Goal: Transaction & Acquisition: Purchase product/service

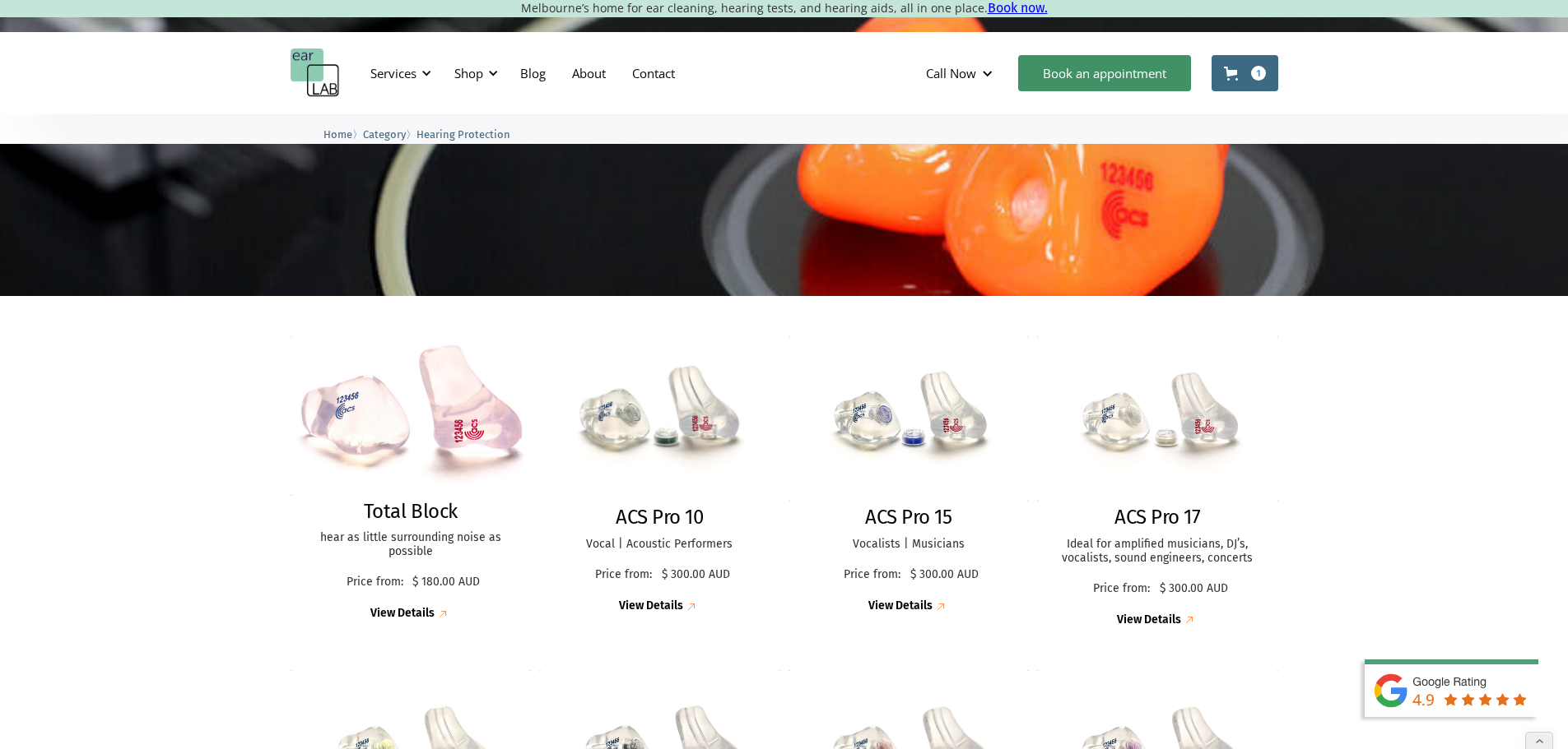
scroll to position [247, 0]
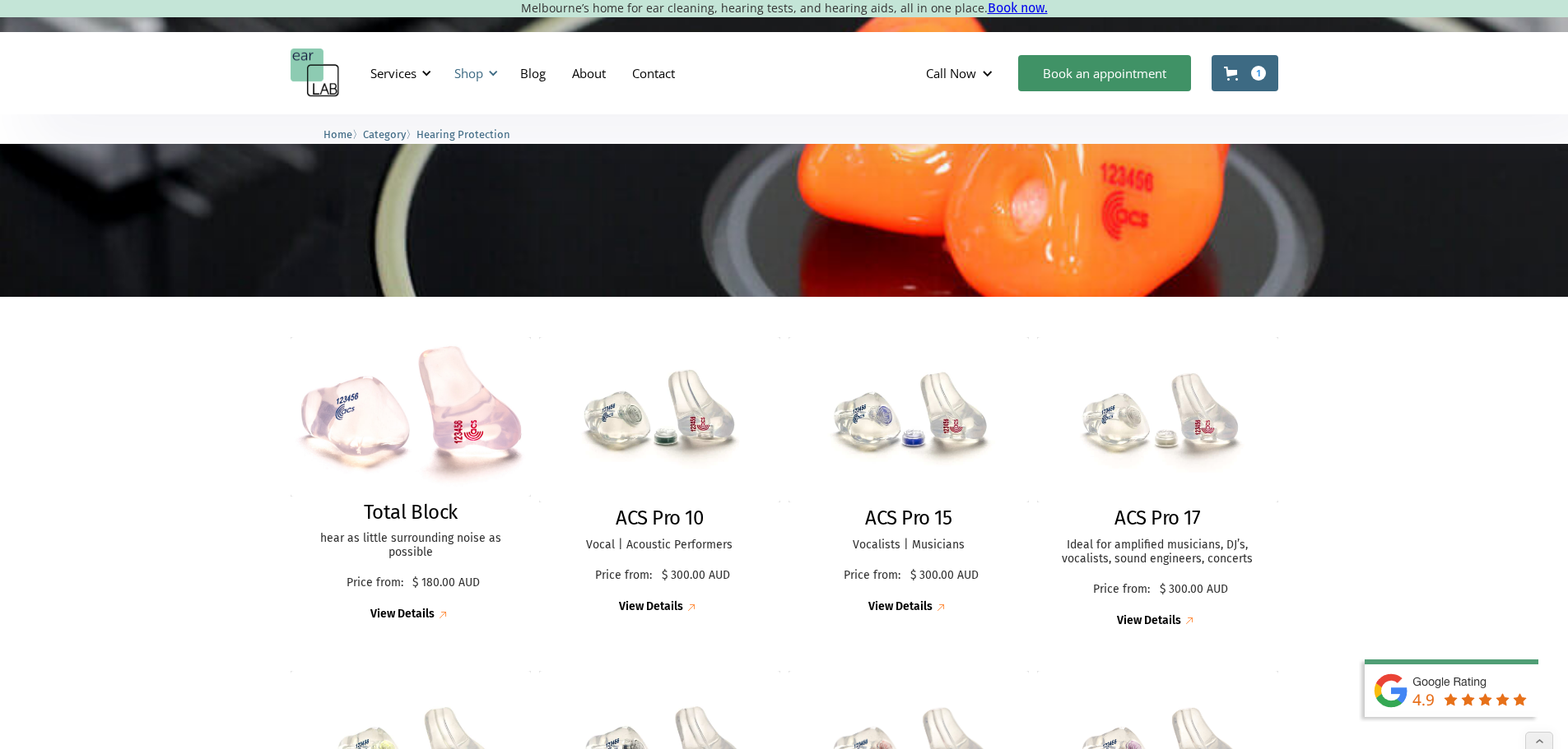
click at [470, 74] on div "Shop" at bounding box center [469, 73] width 29 height 17
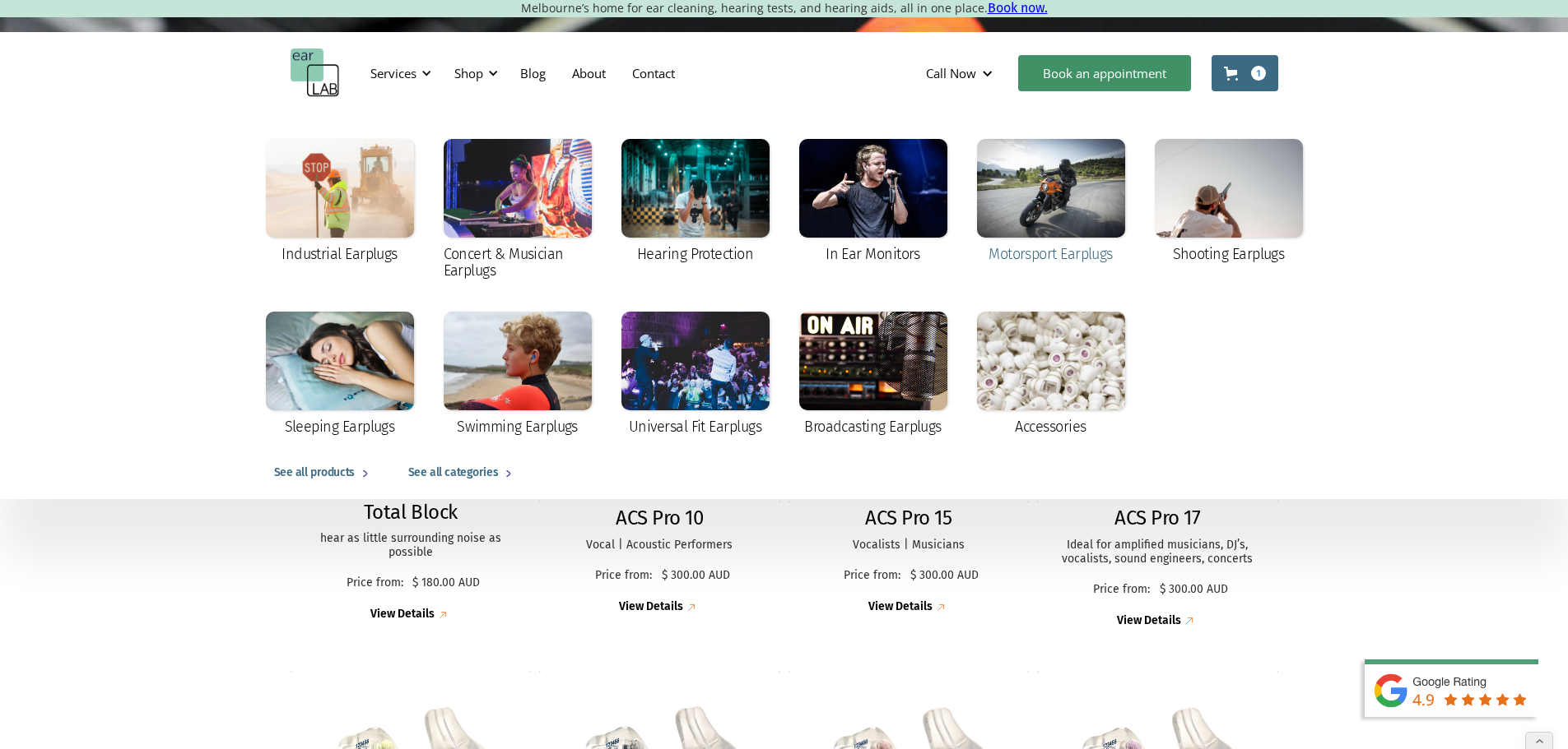
click at [1046, 217] on div at bounding box center [1051, 188] width 148 height 99
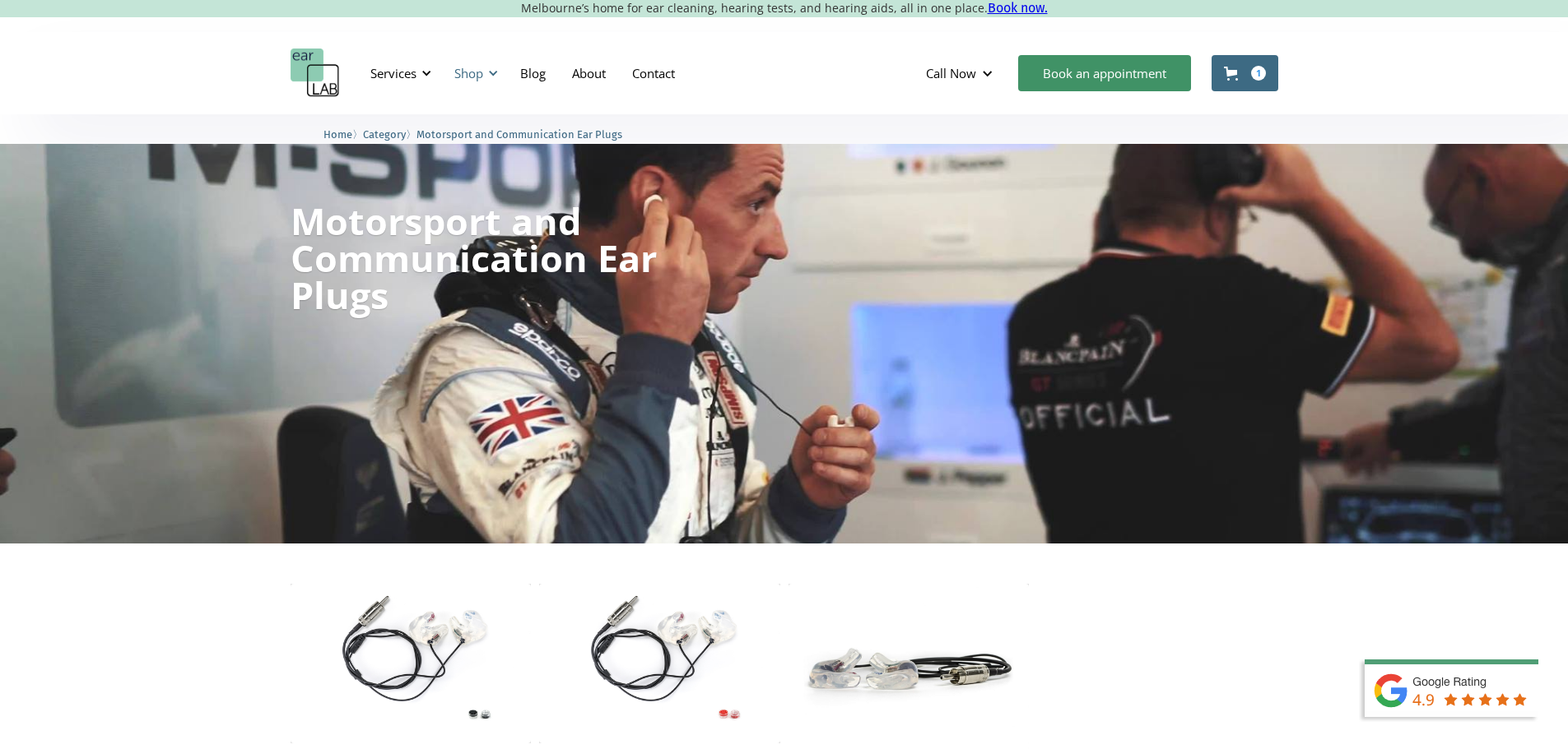
click at [477, 77] on div "Shop" at bounding box center [469, 73] width 29 height 17
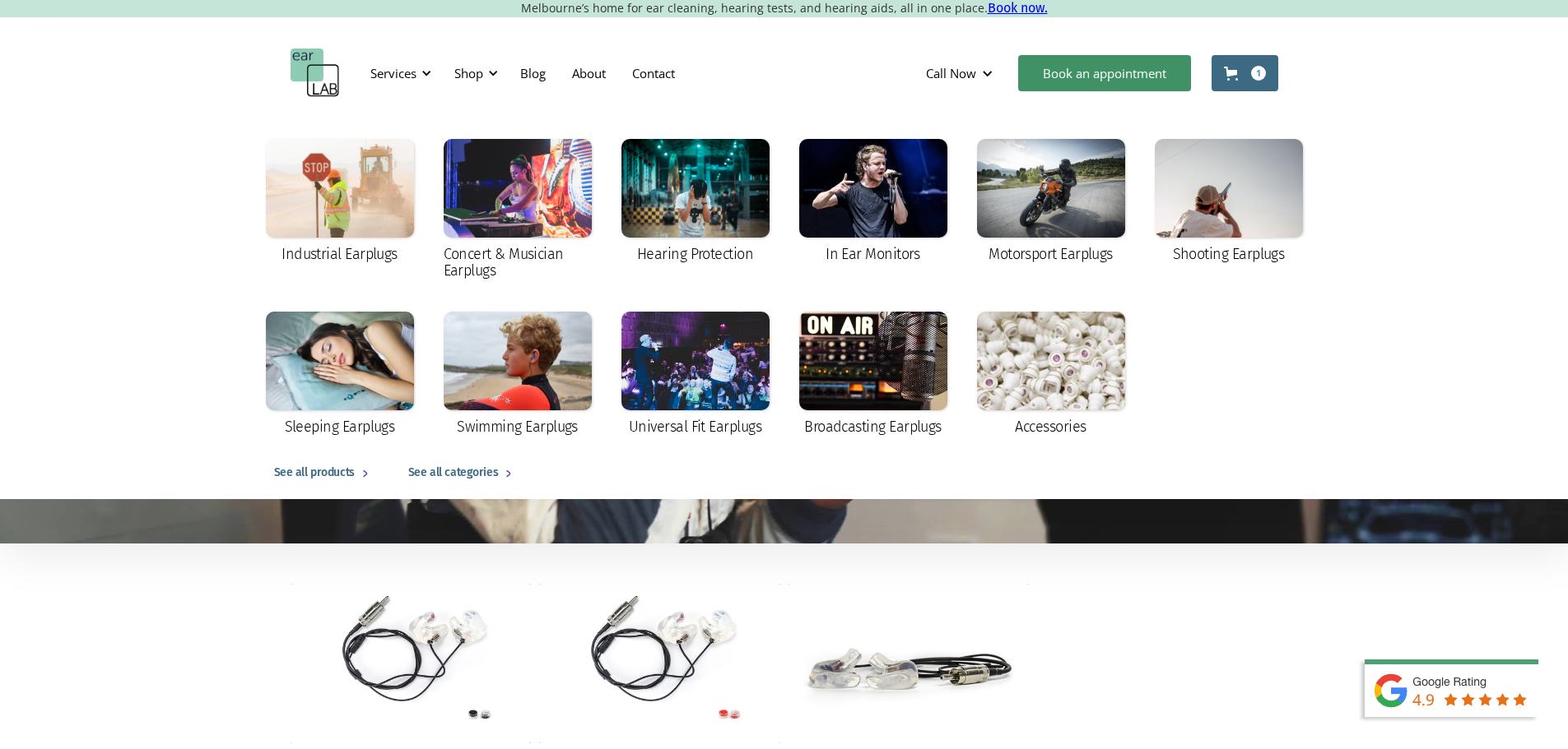
click at [690, 217] on div at bounding box center [696, 188] width 148 height 99
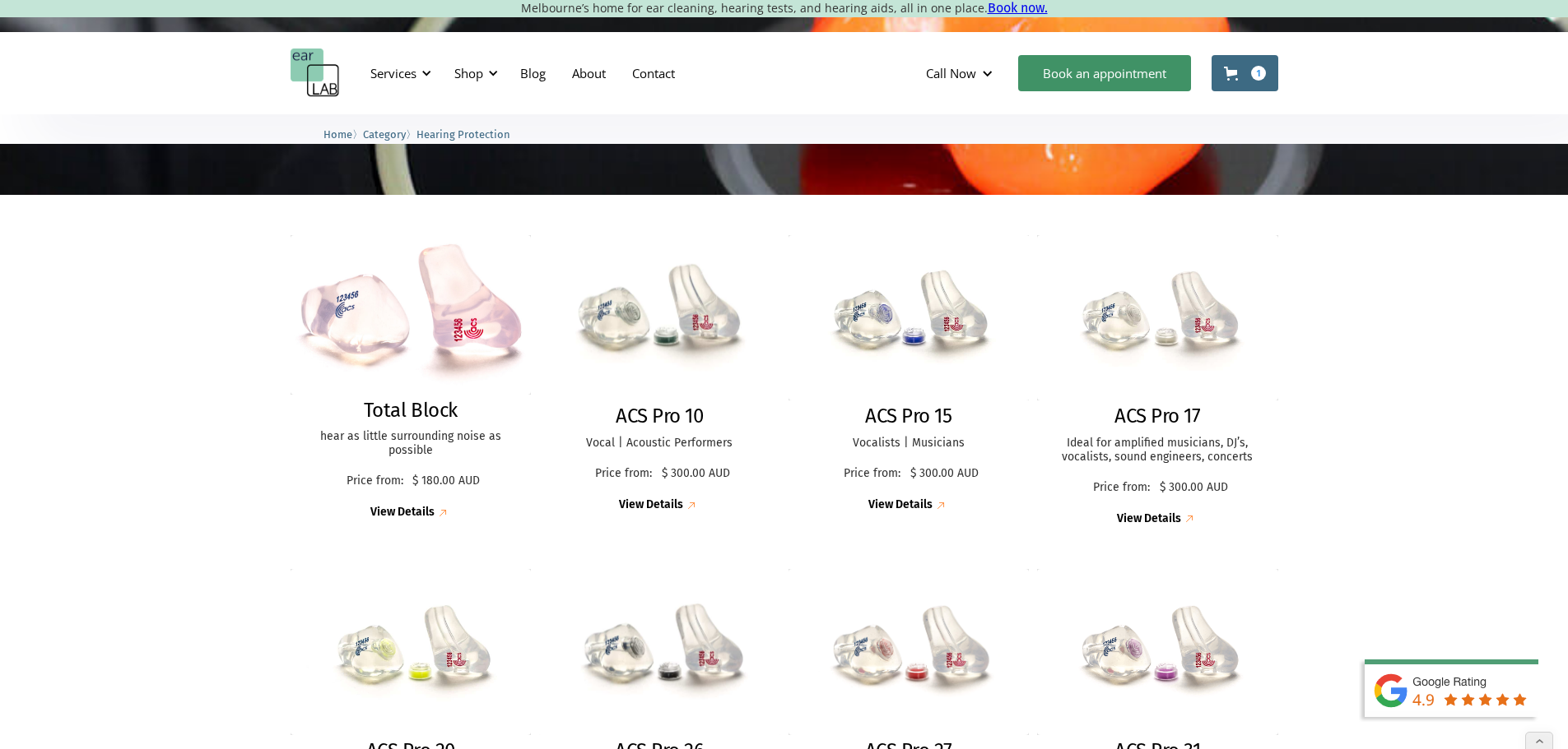
scroll to position [494, 0]
